Goal: Task Accomplishment & Management: Use online tool/utility

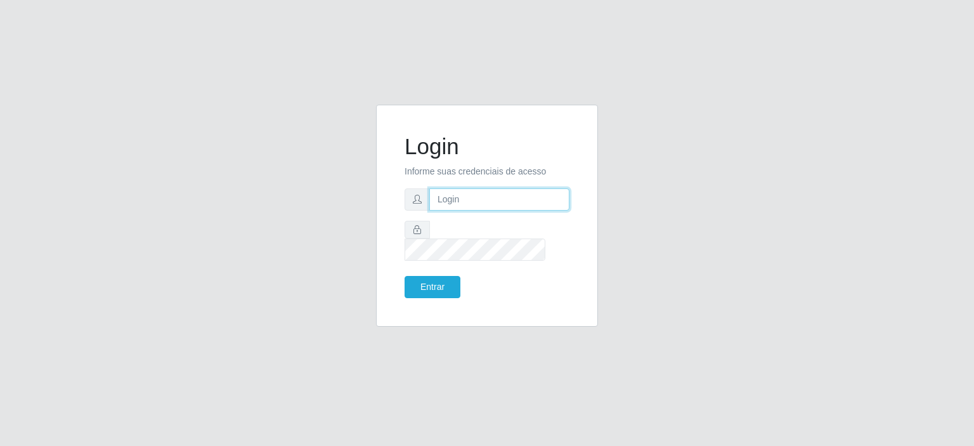
click at [484, 209] on input "text" at bounding box center [499, 199] width 140 height 22
type input "[EMAIL_ADDRESS][DOMAIN_NAME]"
click at [447, 276] on button "Entrar" at bounding box center [433, 287] width 56 height 22
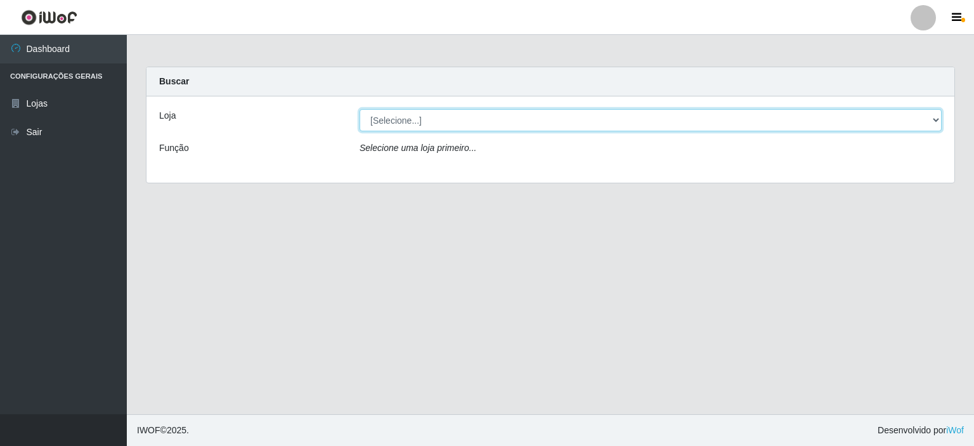
drag, startPoint x: 462, startPoint y: 114, endPoint x: 467, endPoint y: 122, distance: 9.4
click at [462, 114] on select "[Selecione...] Corte Fácil - Unidade Planalto" at bounding box center [651, 120] width 582 height 22
select select "202"
click at [360, 109] on select "[Selecione...] Corte Fácil - Unidade Planalto" at bounding box center [651, 120] width 582 height 22
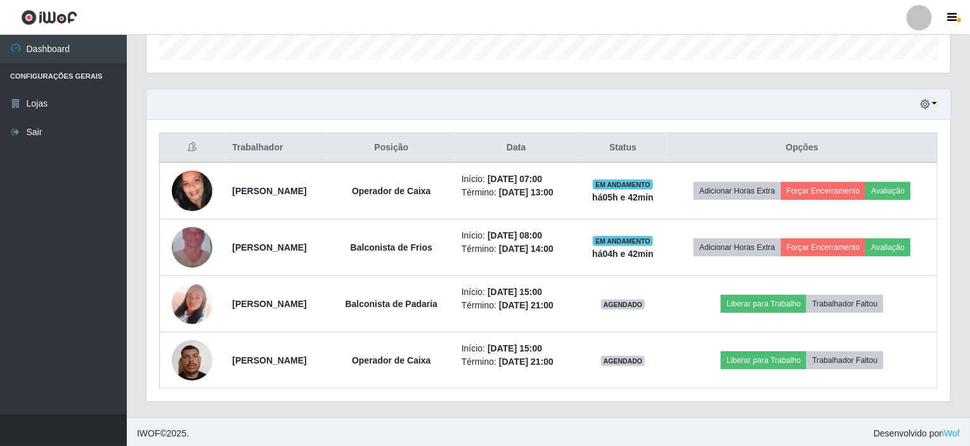
scroll to position [393, 0]
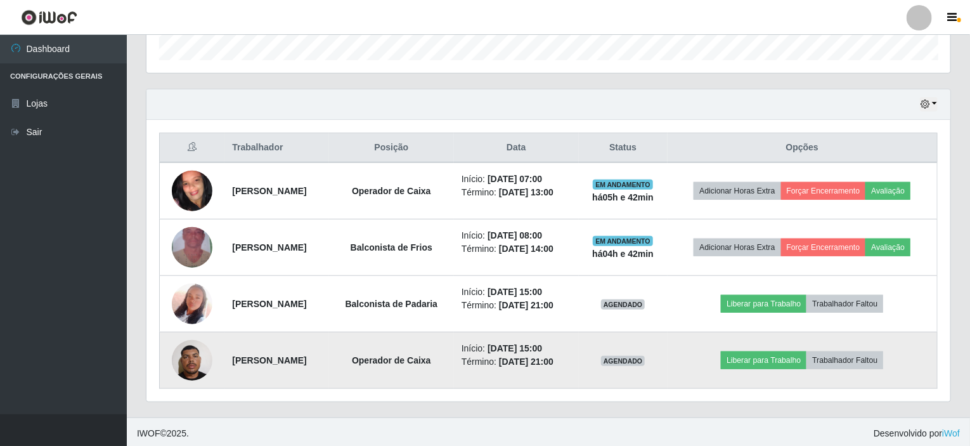
click at [193, 355] on img at bounding box center [192, 360] width 41 height 54
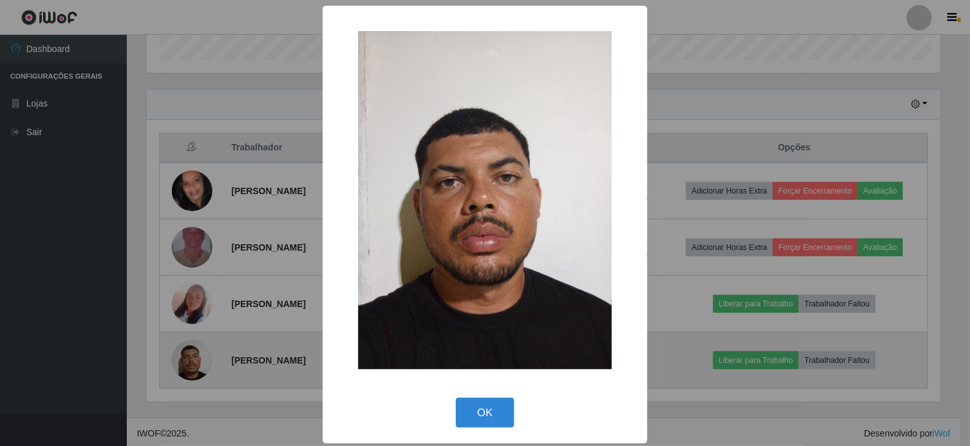
scroll to position [263, 799]
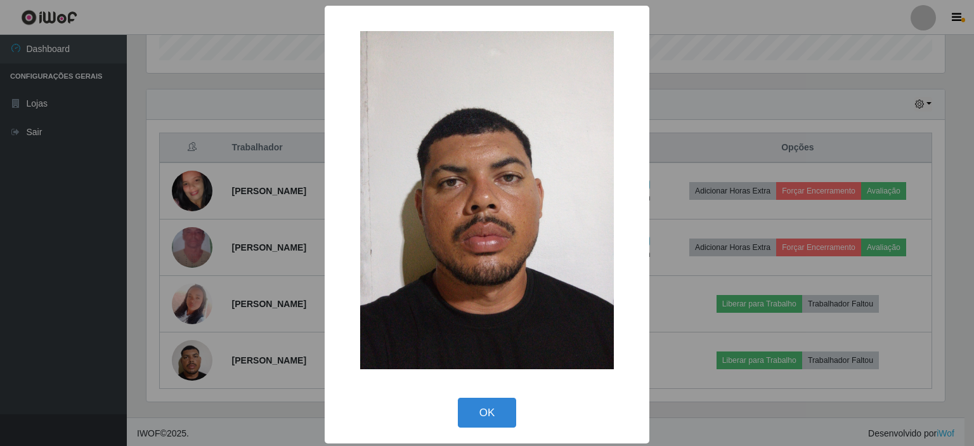
click at [719, 60] on div "× OK Cancel" at bounding box center [487, 223] width 974 height 446
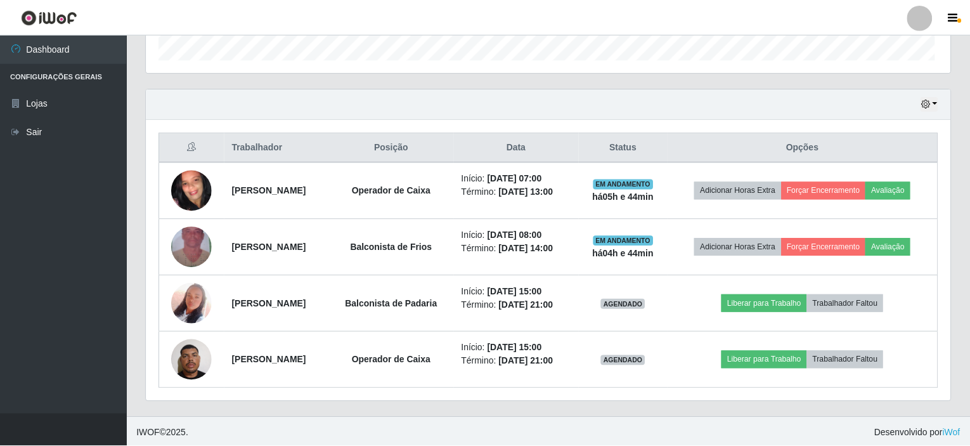
scroll to position [263, 804]
click at [936, 104] on button "button" at bounding box center [929, 104] width 18 height 15
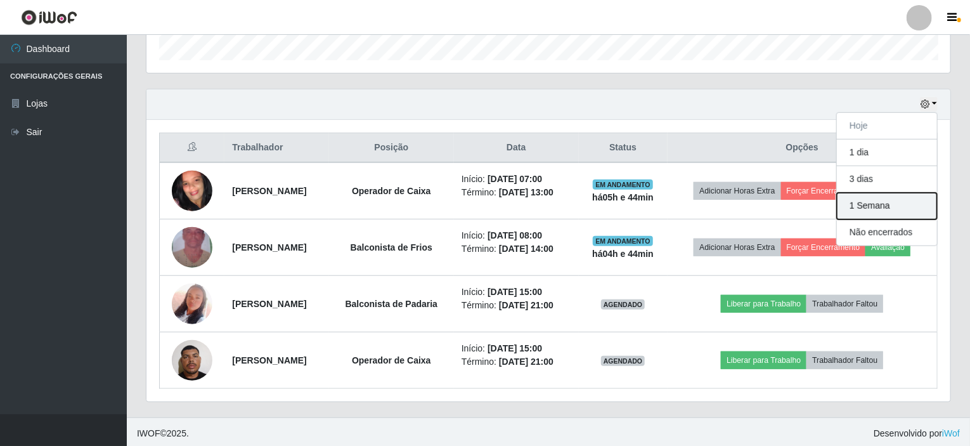
click at [884, 202] on button "1 Semana" at bounding box center [887, 206] width 100 height 27
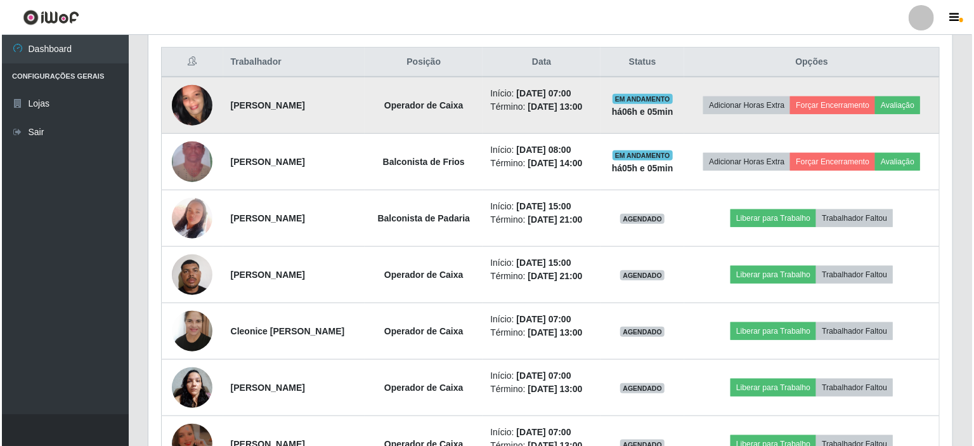
scroll to position [457, 0]
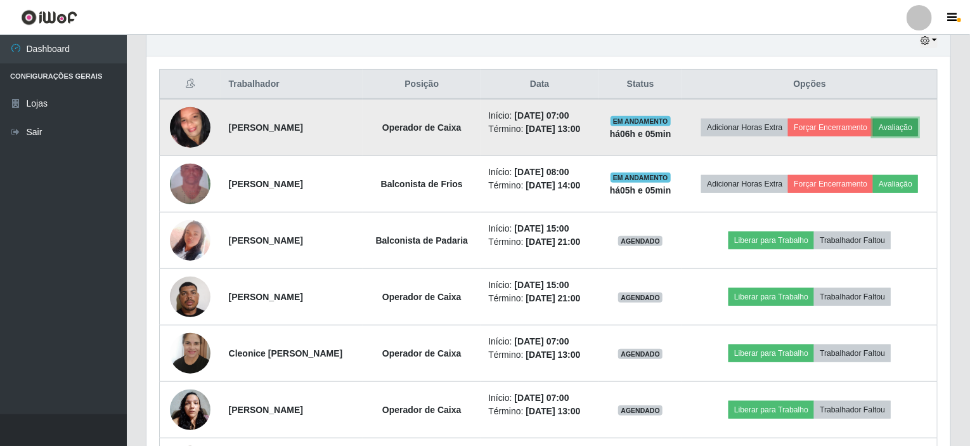
click at [913, 121] on button "Avaliação" at bounding box center [895, 128] width 45 height 18
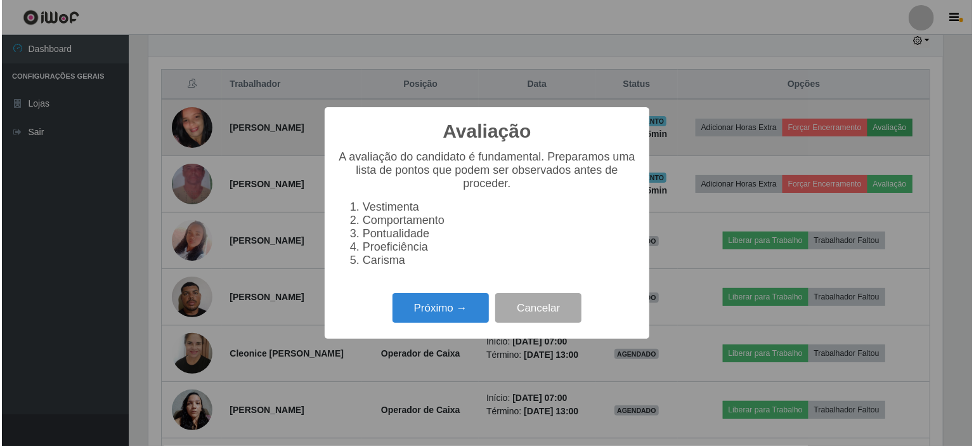
scroll to position [263, 799]
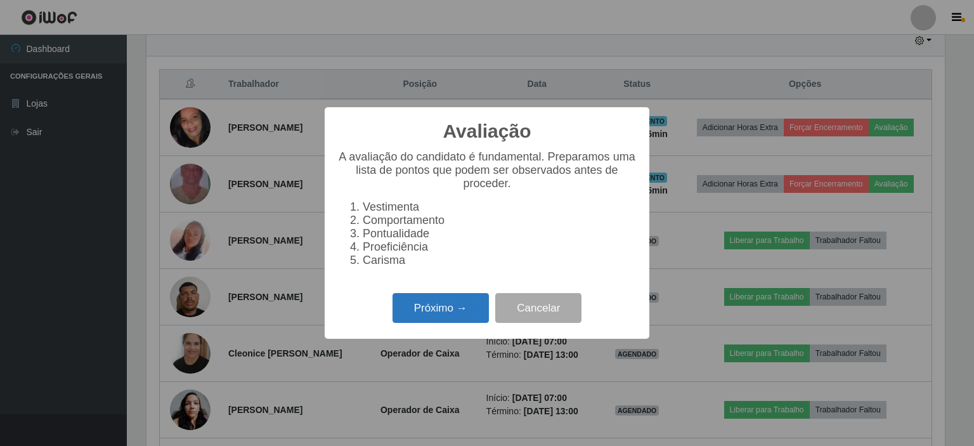
click at [408, 318] on button "Próximo →" at bounding box center [441, 308] width 96 height 30
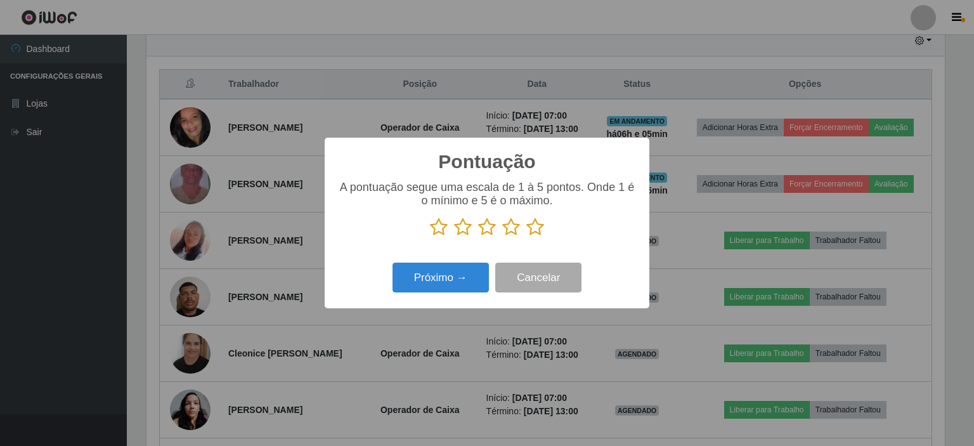
click at [464, 230] on icon at bounding box center [463, 227] width 18 height 19
click at [454, 237] on input "radio" at bounding box center [454, 237] width 0 height 0
click at [448, 280] on button "Próximo →" at bounding box center [441, 278] width 96 height 30
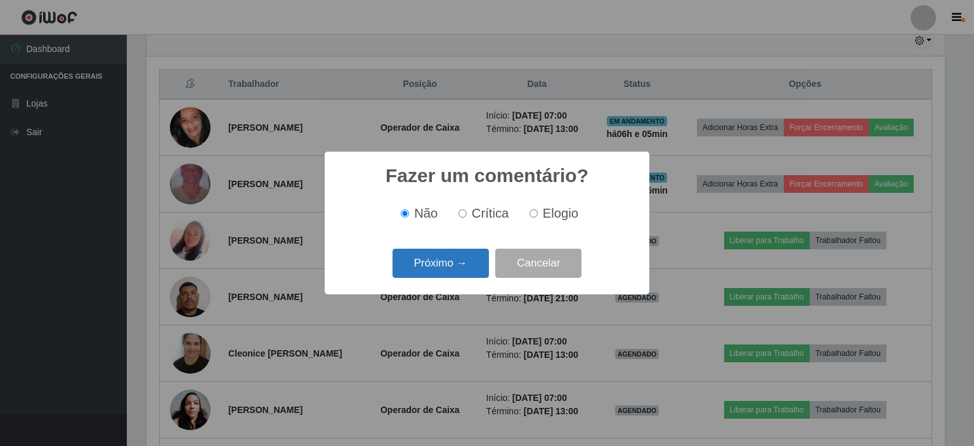
click at [443, 261] on button "Próximo →" at bounding box center [441, 264] width 96 height 30
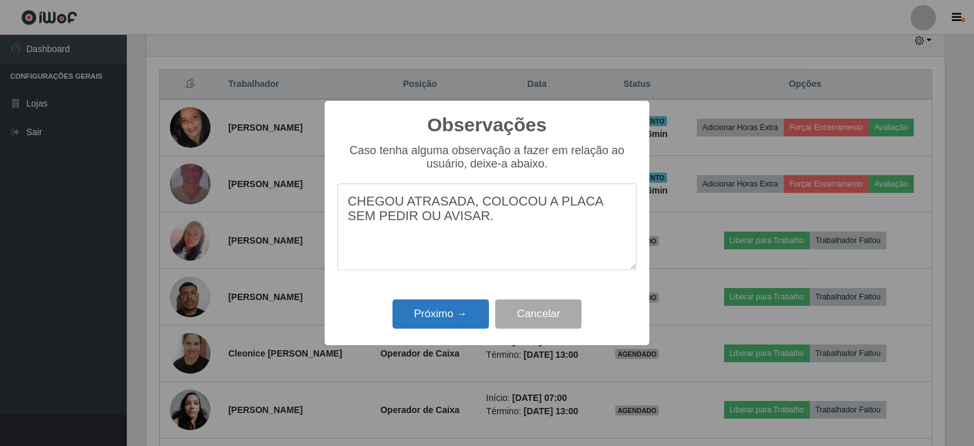
type textarea "CHEGOU ATRASADA, COLOCOU A PLACA SEM PEDIR OU AVISAR."
click at [413, 320] on button "Próximo →" at bounding box center [441, 314] width 96 height 30
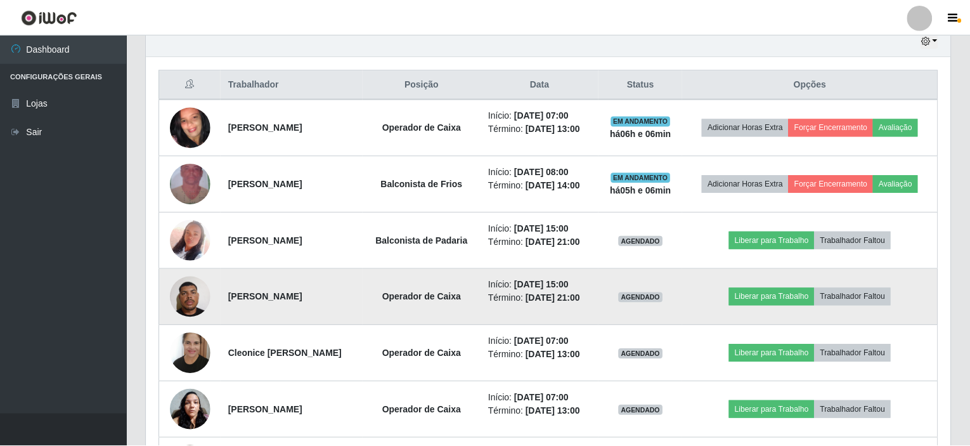
scroll to position [263, 804]
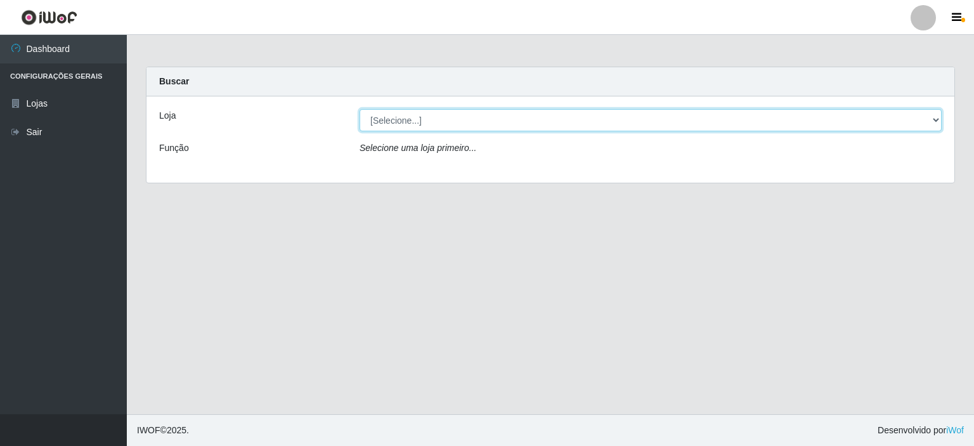
click at [403, 127] on select "[Selecione...] Corte Fácil - Unidade Planalto" at bounding box center [651, 120] width 582 height 22
select select "202"
click at [360, 109] on select "[Selecione...] Corte Fácil - Unidade Planalto" at bounding box center [651, 120] width 582 height 22
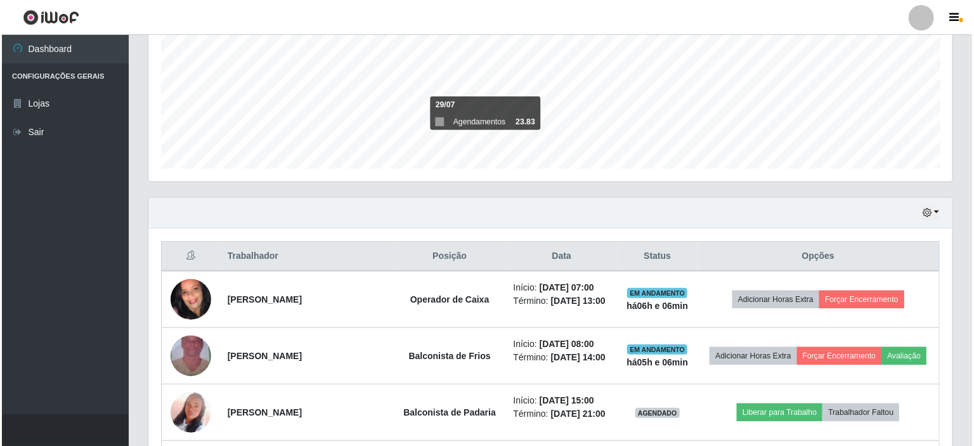
scroll to position [381, 0]
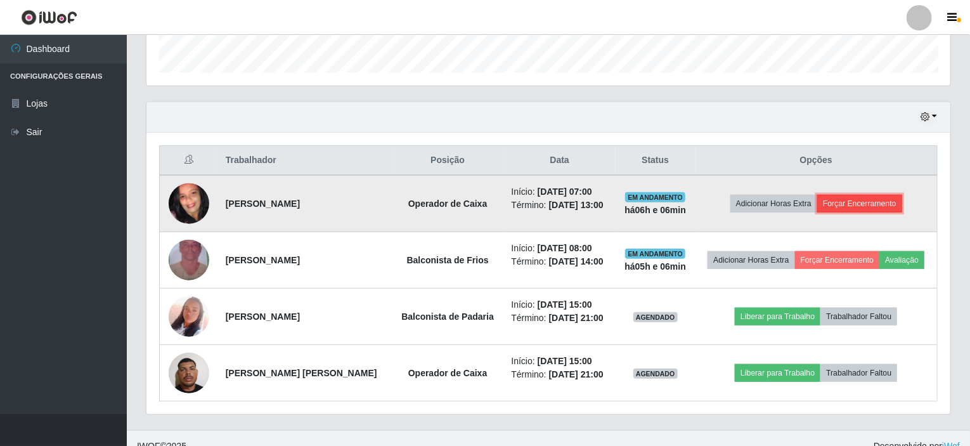
click at [849, 205] on button "Forçar Encerramento" at bounding box center [860, 204] width 85 height 18
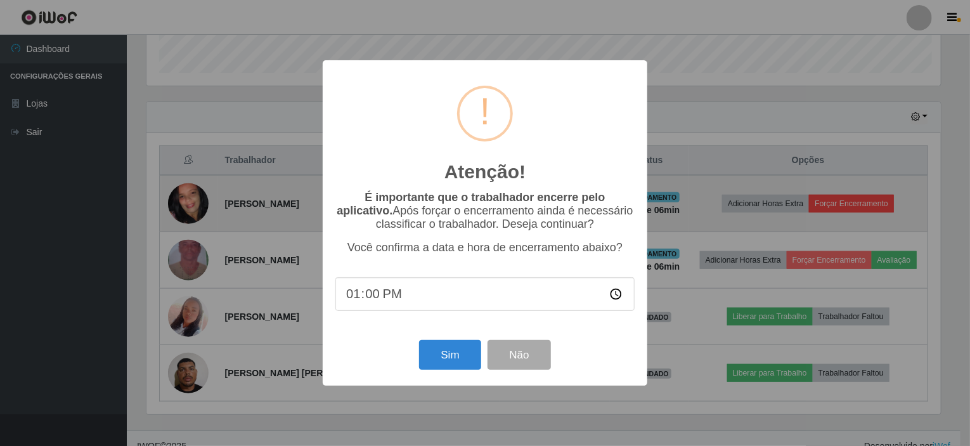
scroll to position [263, 799]
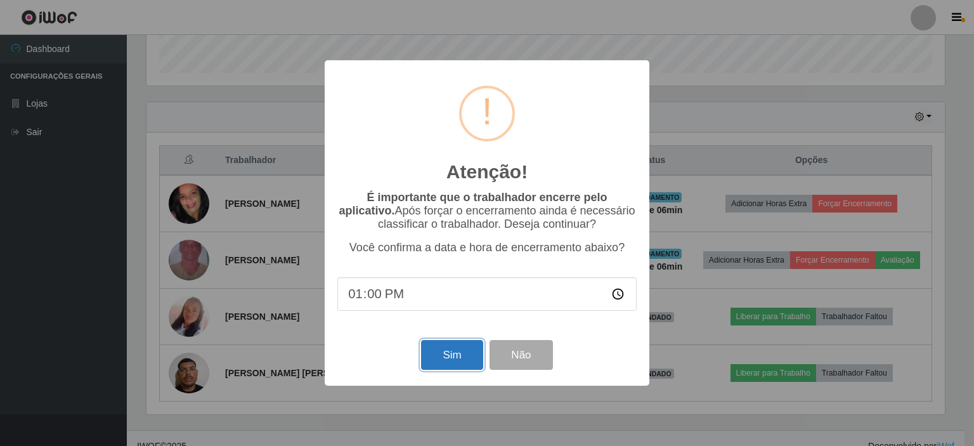
click at [456, 352] on button "Sim" at bounding box center [452, 355] width 62 height 30
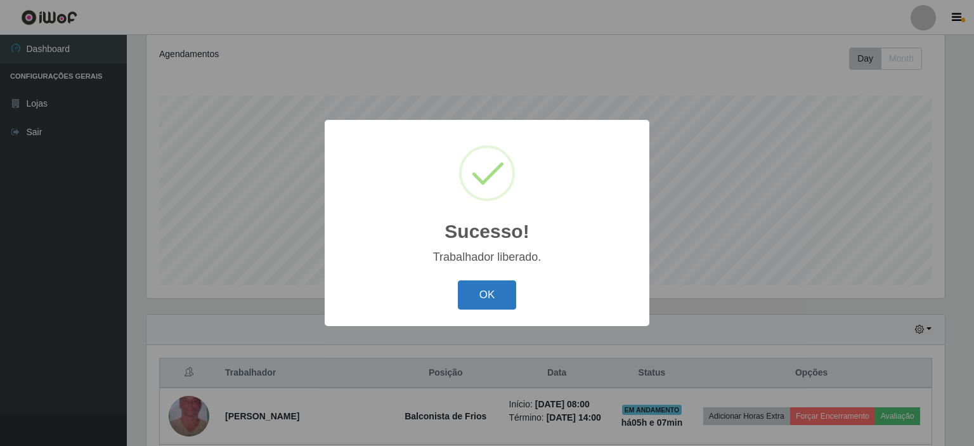
click at [501, 286] on button "OK" at bounding box center [487, 295] width 59 height 30
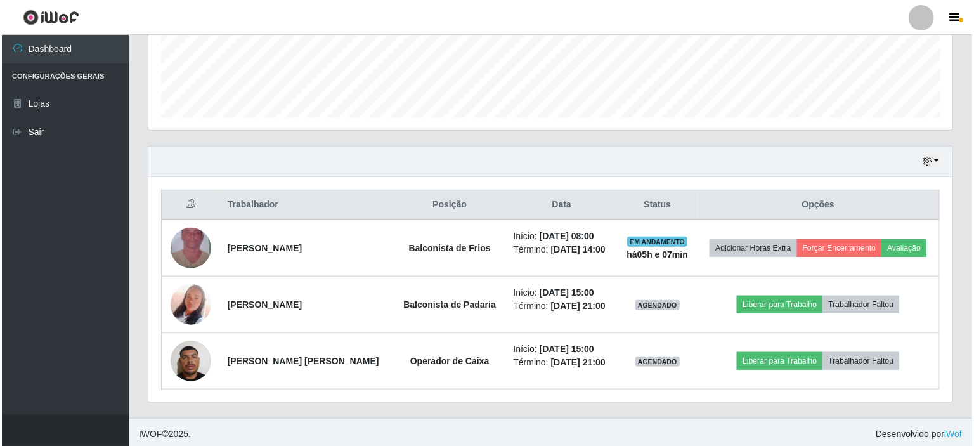
scroll to position [337, 0]
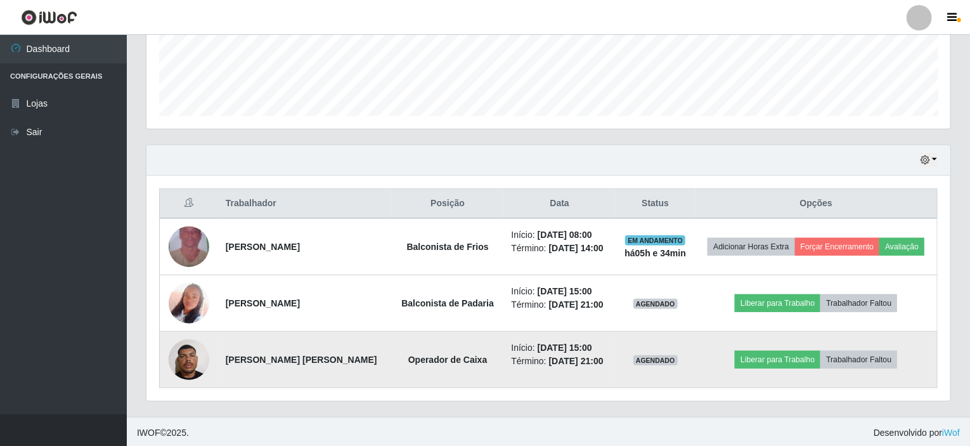
click at [194, 363] on img at bounding box center [189, 359] width 41 height 54
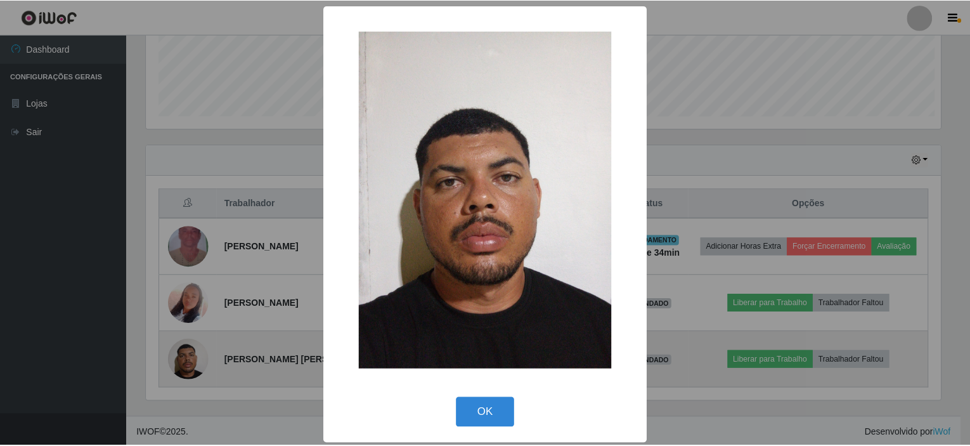
scroll to position [263, 799]
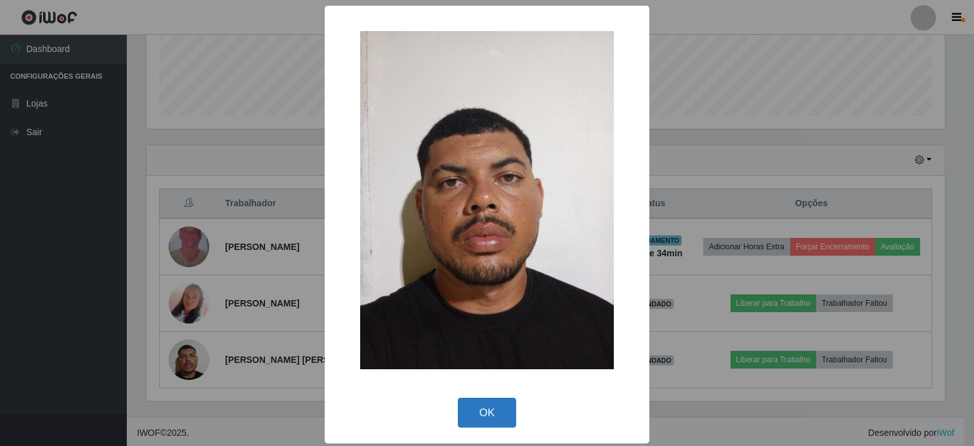
click at [490, 426] on button "OK" at bounding box center [487, 413] width 59 height 30
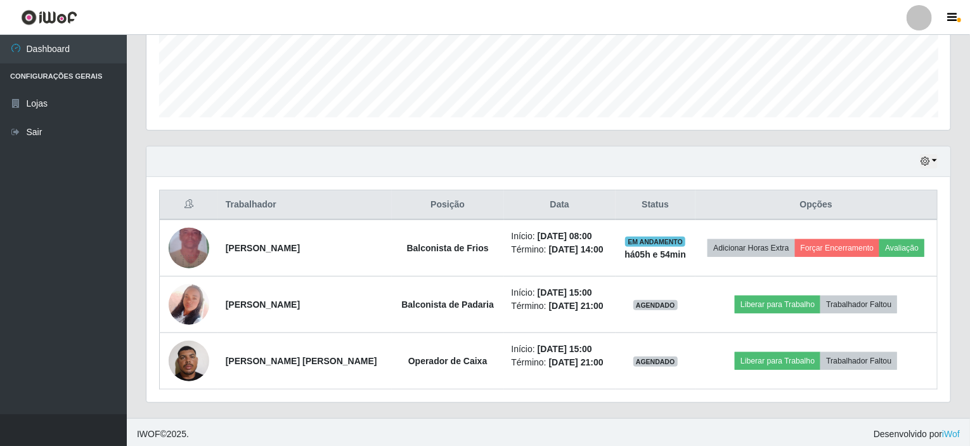
scroll to position [337, 0]
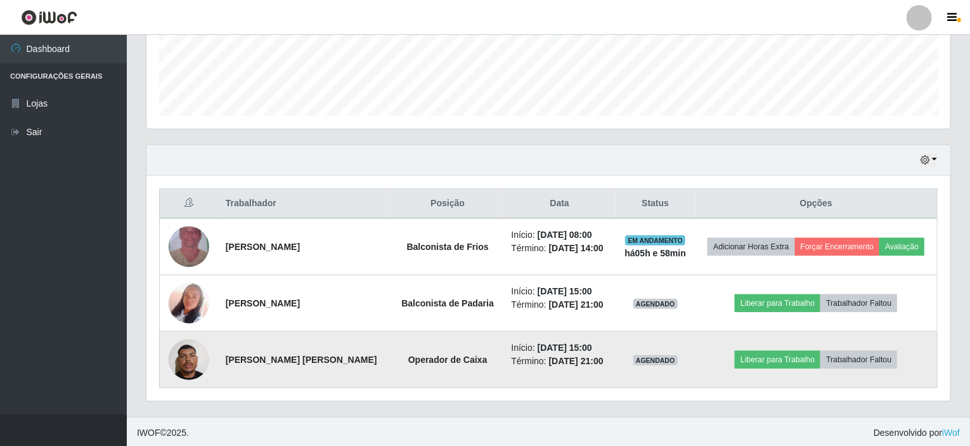
click at [186, 360] on img at bounding box center [189, 359] width 41 height 54
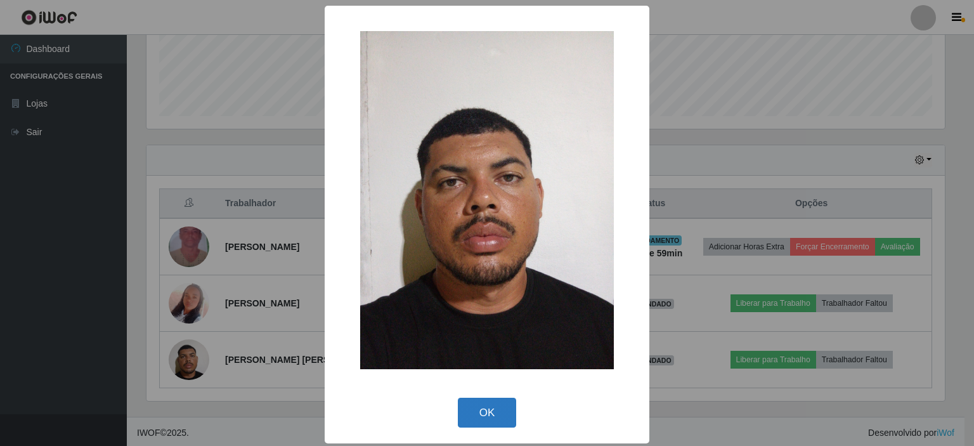
click at [497, 403] on button "OK" at bounding box center [487, 413] width 59 height 30
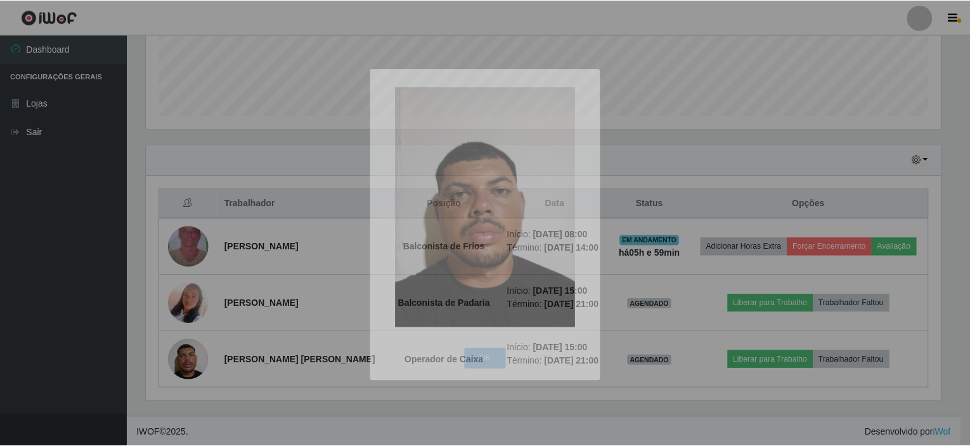
scroll to position [263, 804]
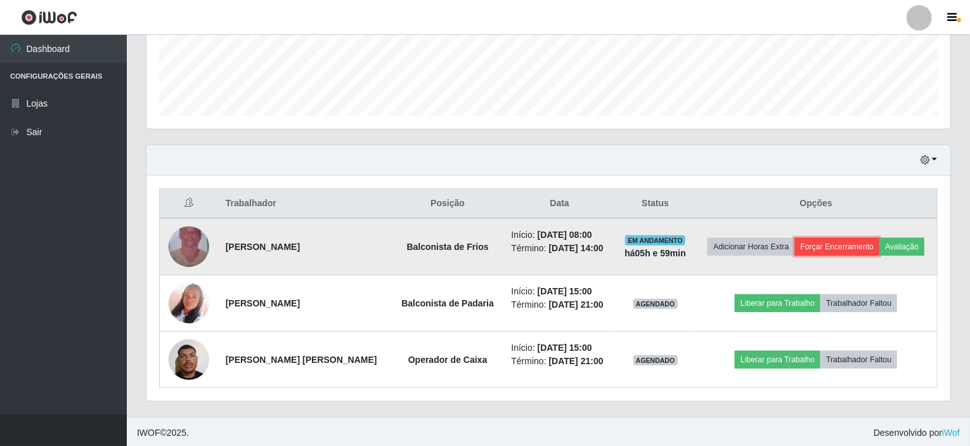
click at [825, 245] on button "Forçar Encerramento" at bounding box center [837, 247] width 85 height 18
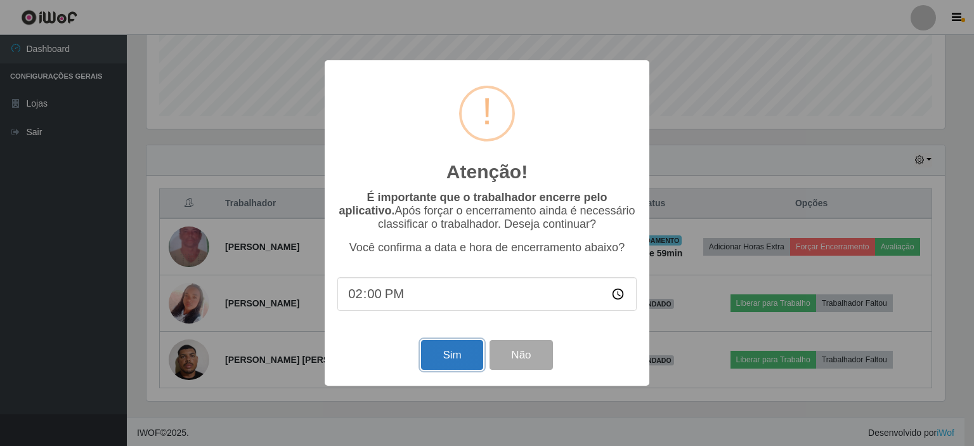
click at [441, 358] on button "Sim" at bounding box center [452, 355] width 62 height 30
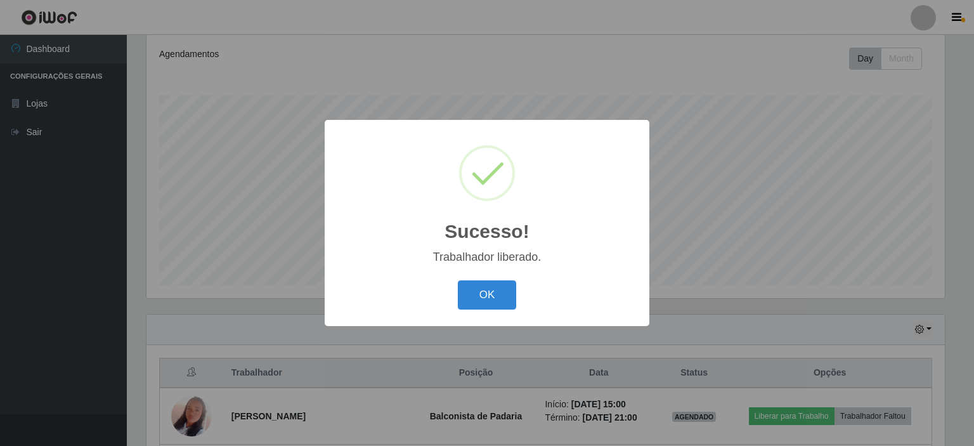
click at [482, 273] on div "Sucesso! × Trabalhador liberado. OK Cancel" at bounding box center [487, 223] width 325 height 206
click at [487, 284] on button "OK" at bounding box center [487, 295] width 59 height 30
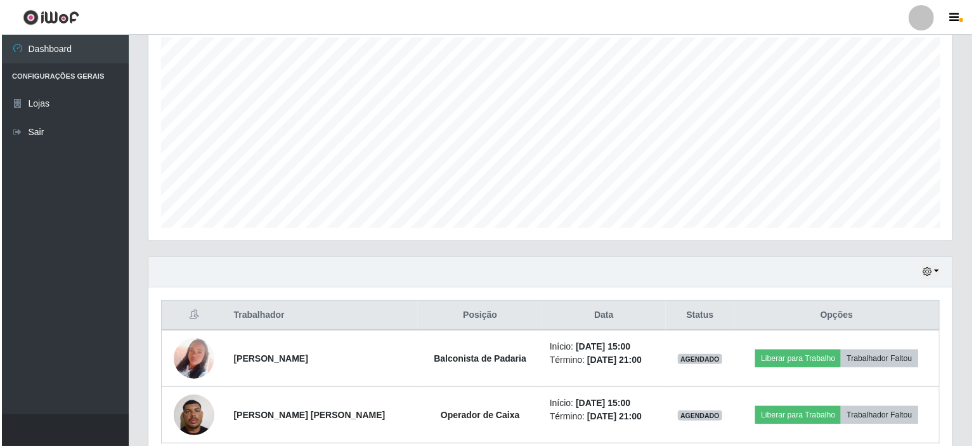
scroll to position [281, 0]
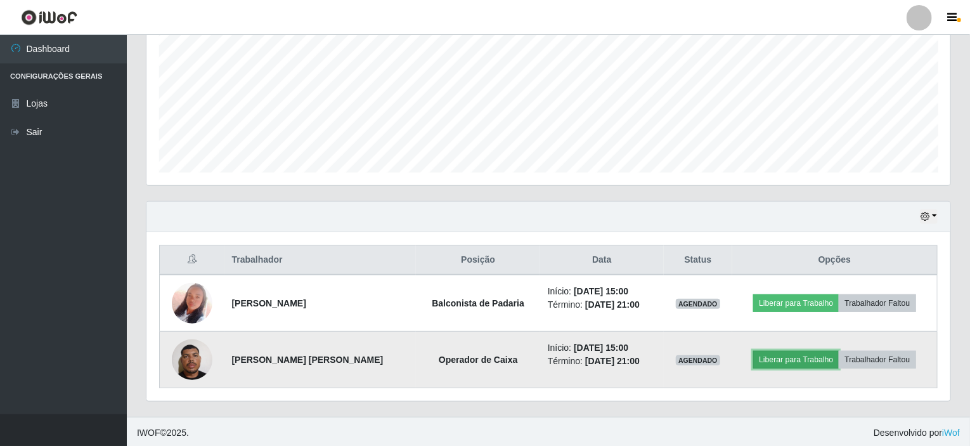
click at [777, 363] on button "Liberar para Trabalho" at bounding box center [797, 360] width 86 height 18
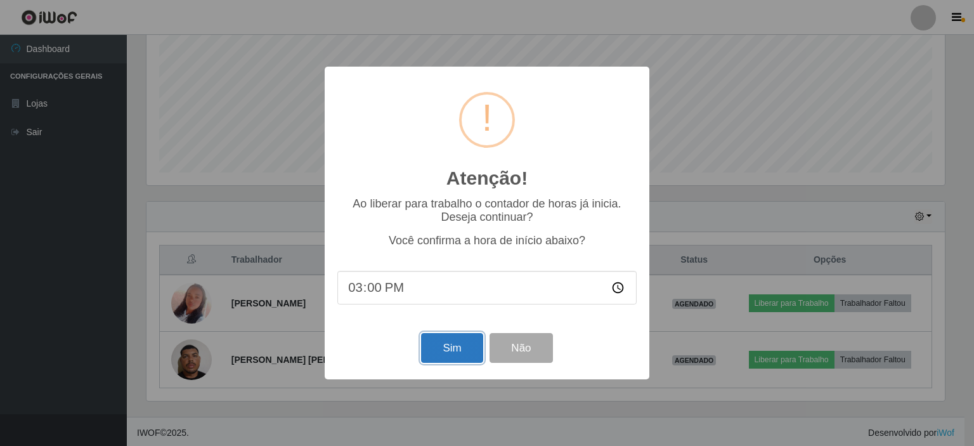
click at [469, 350] on button "Sim" at bounding box center [452, 348] width 62 height 30
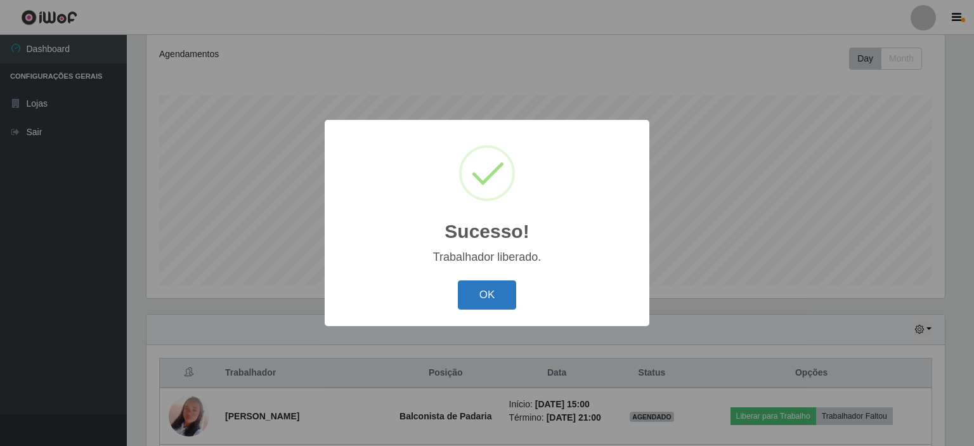
click at [492, 297] on button "OK" at bounding box center [487, 295] width 59 height 30
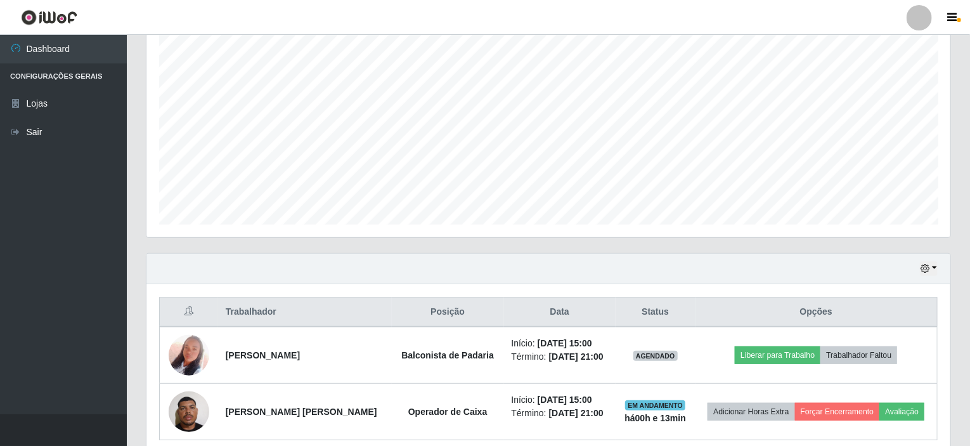
scroll to position [281, 0]
